Goal: Task Accomplishment & Management: Use online tool/utility

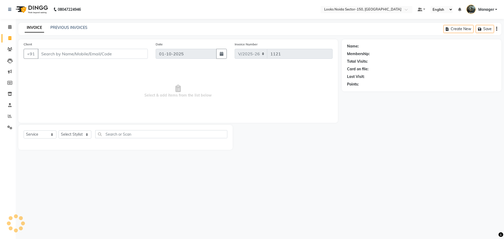
select select "8587"
select select "service"
select select "8587"
select select "service"
